Goal: Obtain resource: Download file/media

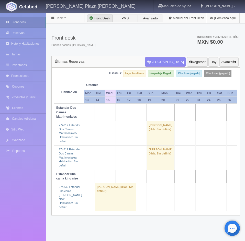
click at [104, 188] on td "[PERSON_NAME] (Hab. Sin definir)" at bounding box center [115, 197] width 42 height 28
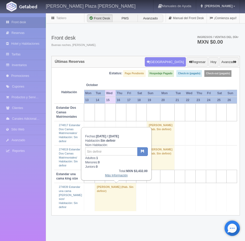
click at [121, 175] on link "Más Información" at bounding box center [116, 176] width 23 height 4
click at [121, 177] on link "Más Información" at bounding box center [116, 176] width 23 height 4
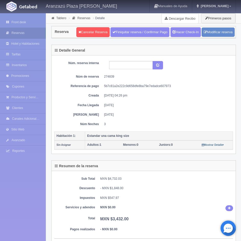
click at [190, 16] on link "Descargar Recibo" at bounding box center [180, 18] width 37 height 10
